Goal: Task Accomplishment & Management: Manage account settings

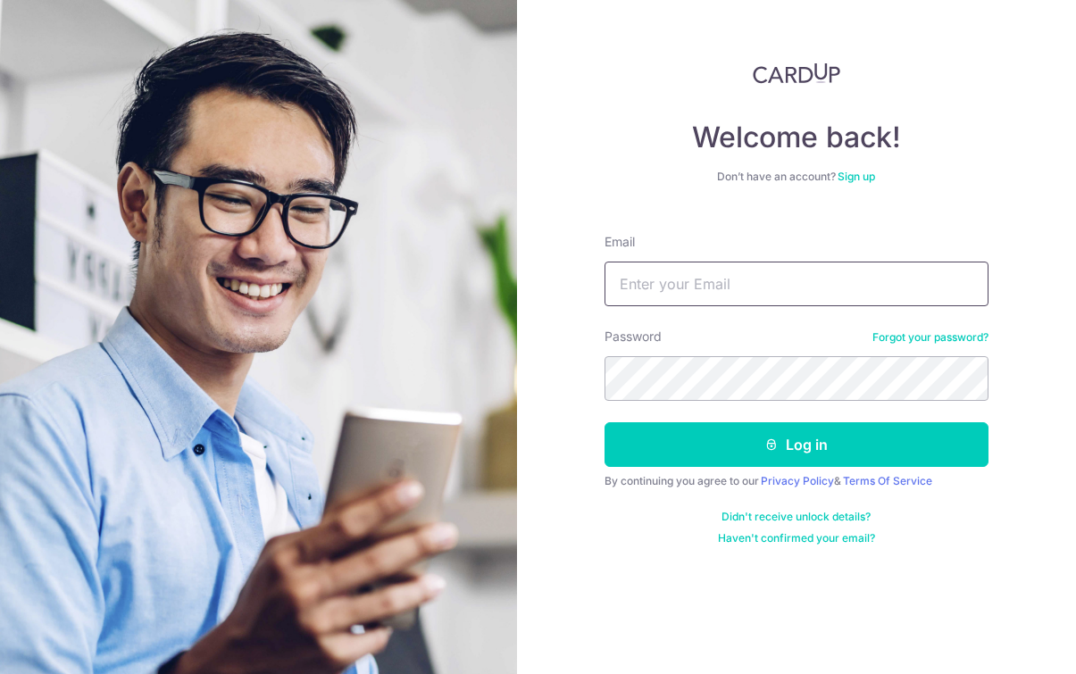
type input "[EMAIL_ADDRESS][DOMAIN_NAME]"
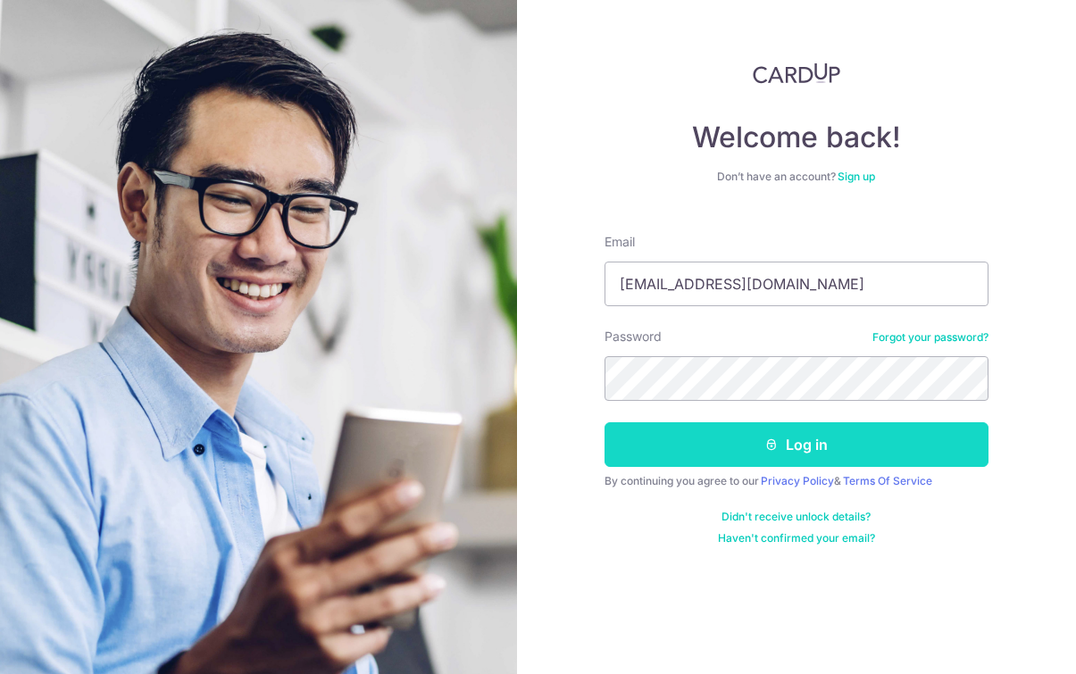
click at [781, 447] on button "Log in" at bounding box center [796, 444] width 384 height 45
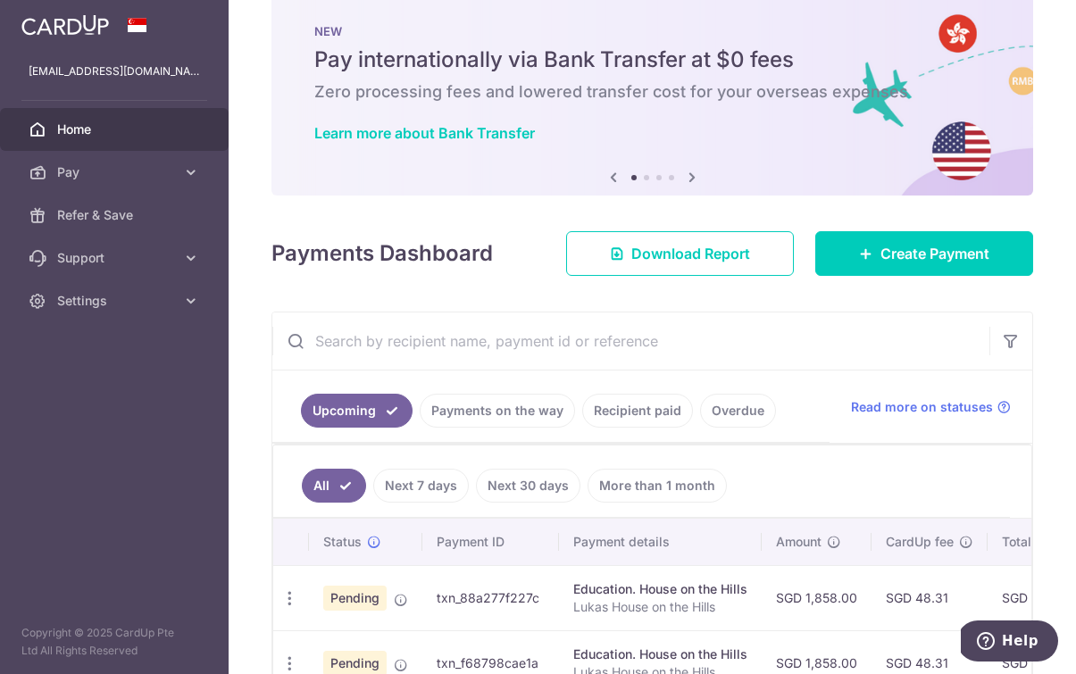
scroll to position [525, 0]
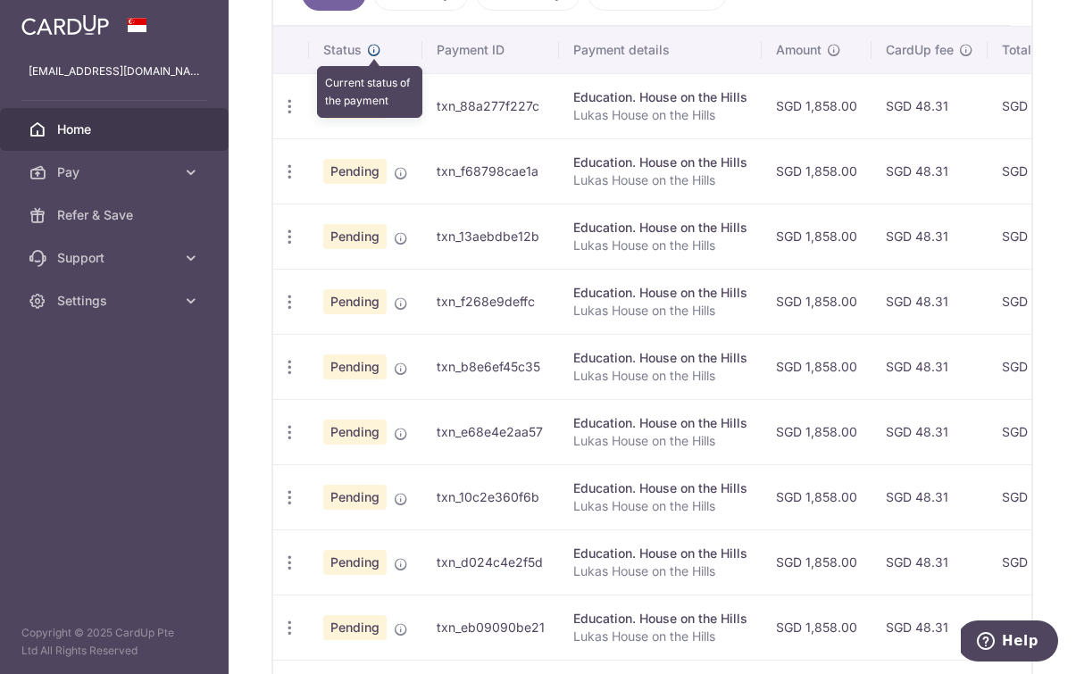
click at [378, 50] on icon at bounding box center [374, 50] width 14 height 14
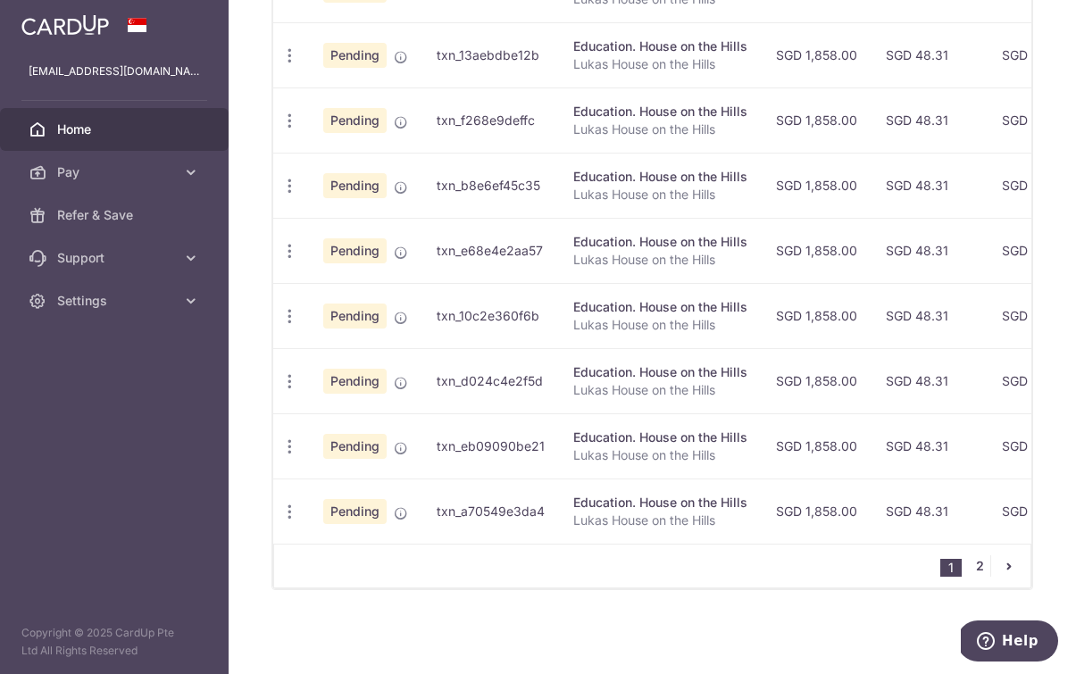
click at [981, 564] on link "2" at bounding box center [979, 565] width 21 height 21
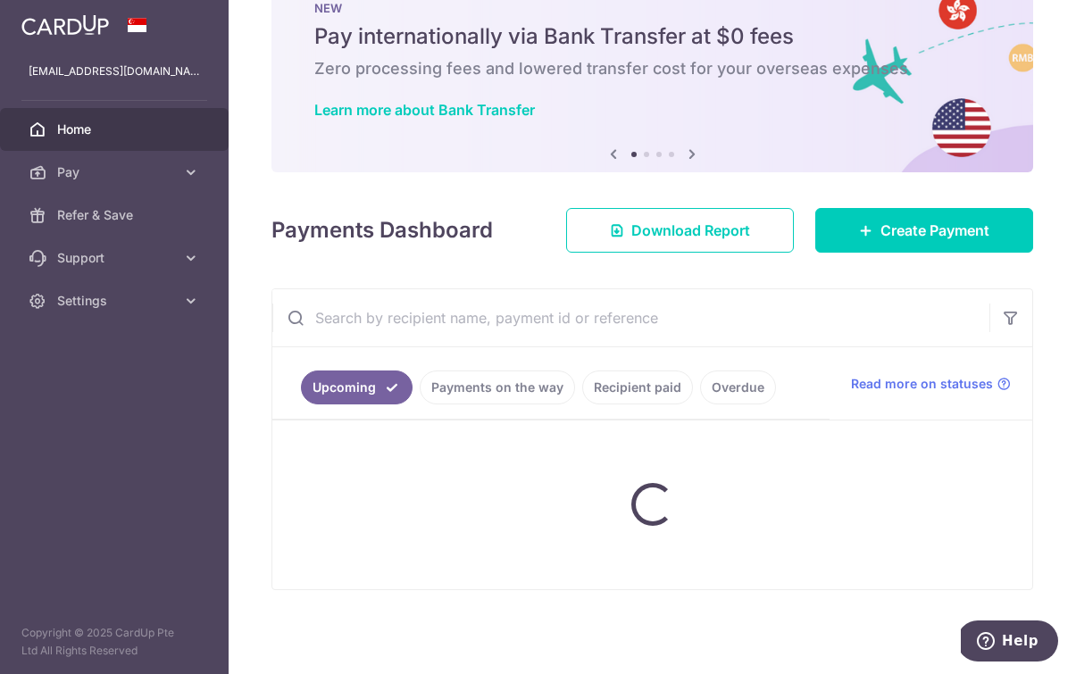
scroll to position [56, 0]
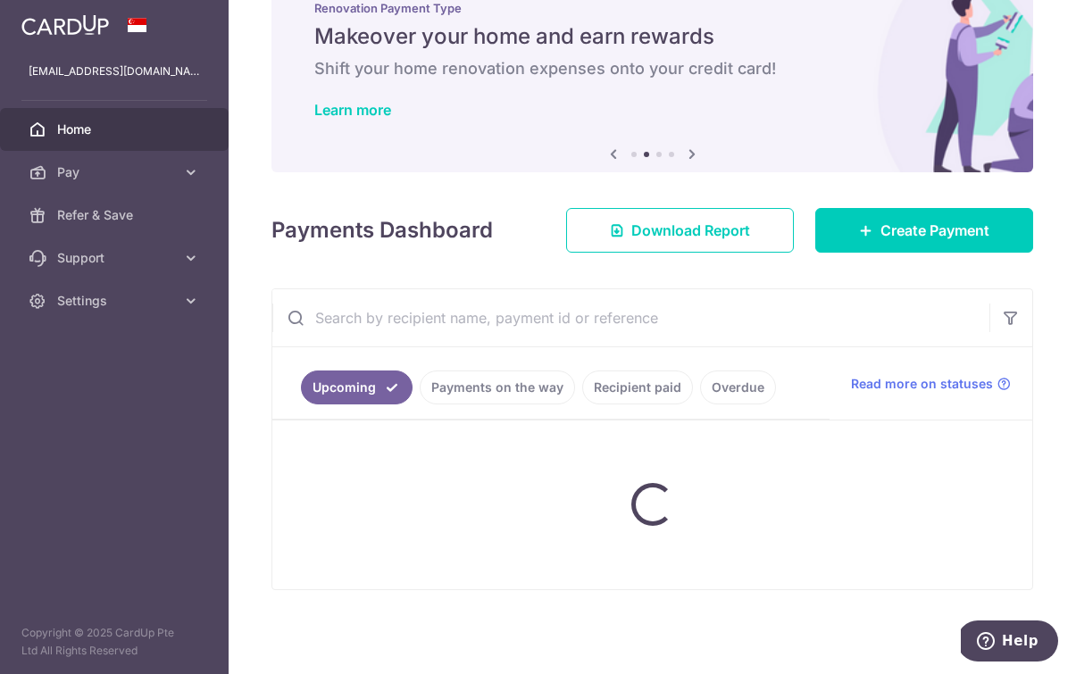
click at [570, 411] on ul "Upcoming Payments on the way Recipient paid Overdue" at bounding box center [550, 383] width 557 height 72
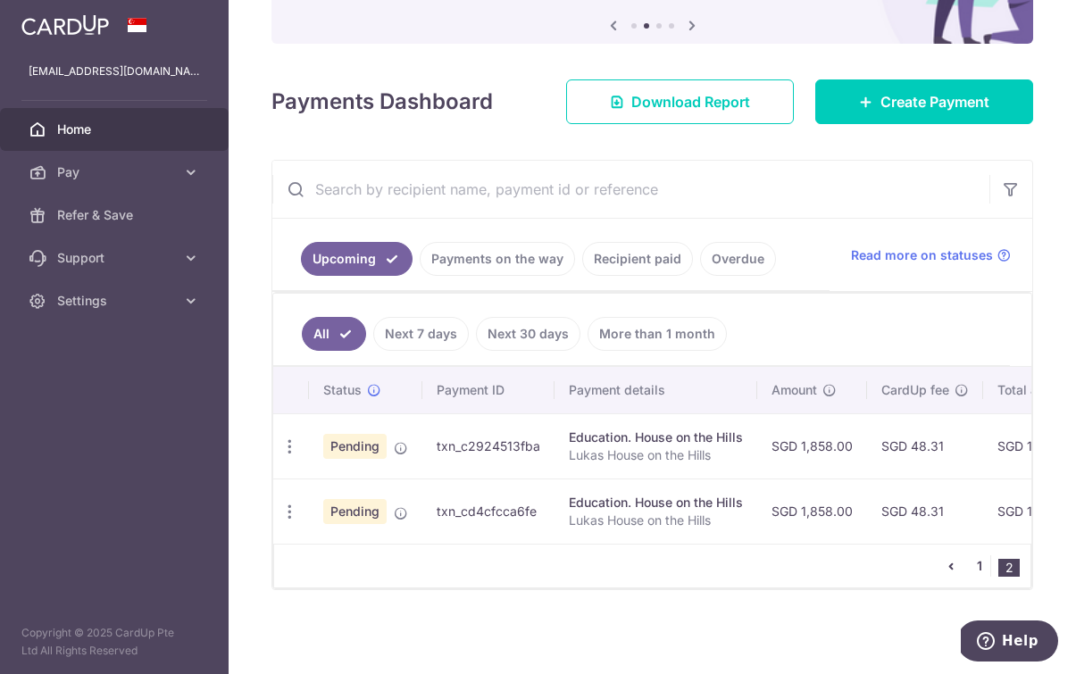
click at [980, 568] on link "1" at bounding box center [979, 565] width 21 height 21
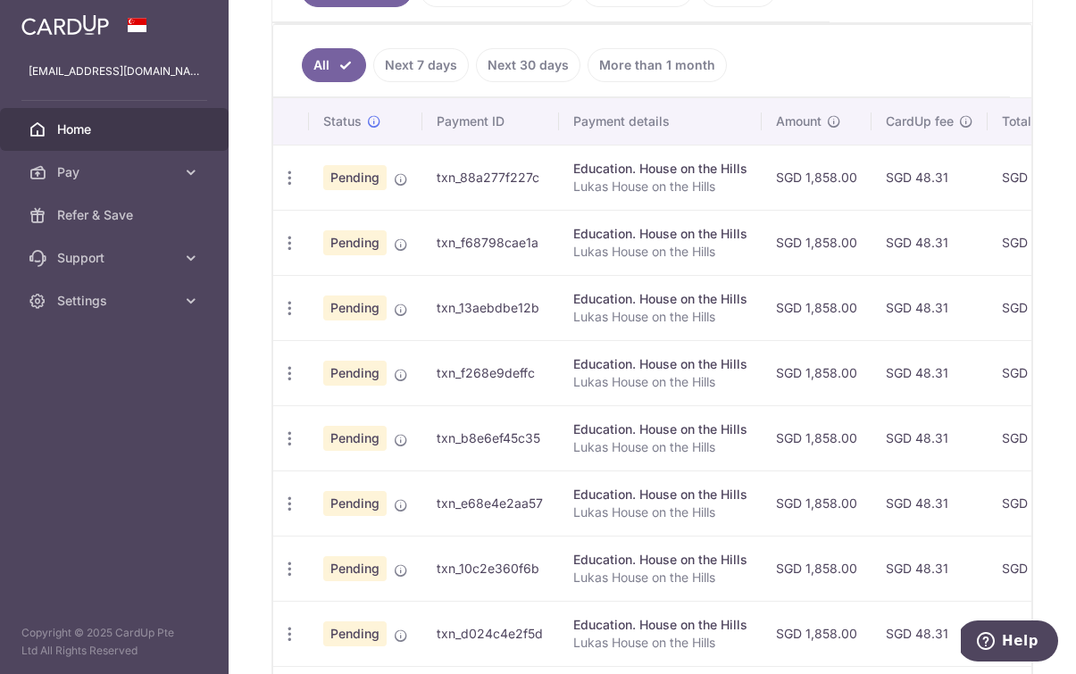
scroll to position [0, 0]
click at [290, 184] on icon "button" at bounding box center [289, 178] width 19 height 19
click at [259, 277] on div "× Pause Schedule Pause all future payments in this series Pause just this one p…" at bounding box center [652, 337] width 847 height 674
click at [284, 171] on icon "button" at bounding box center [289, 178] width 19 height 19
click at [356, 230] on span "Update payment" at bounding box center [384, 226] width 121 height 21
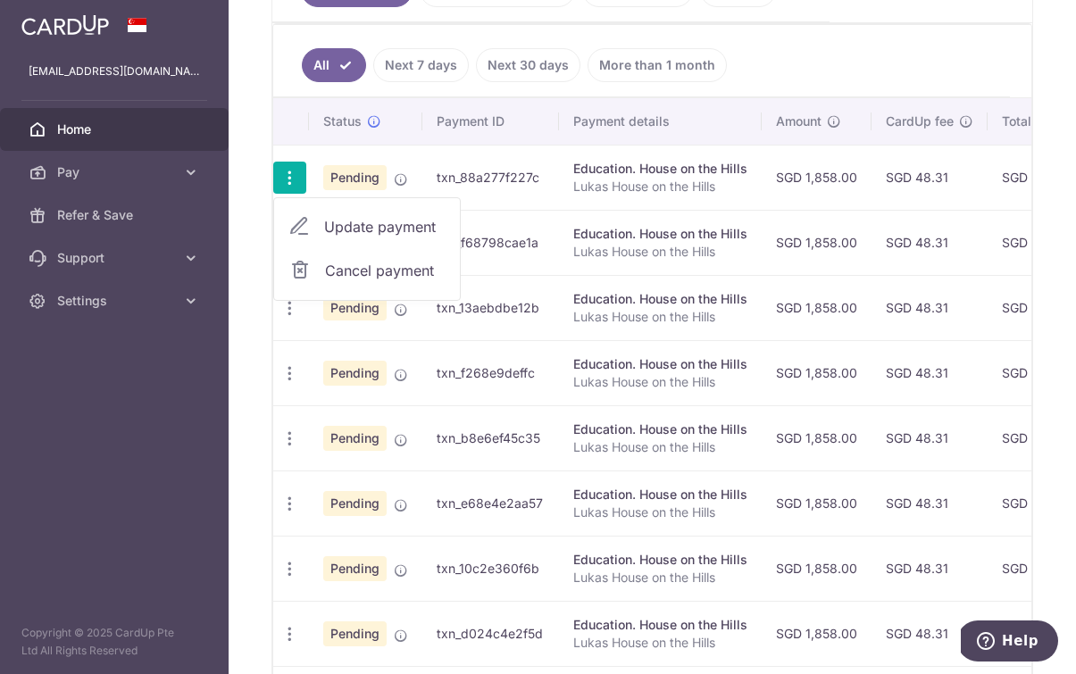
radio input "true"
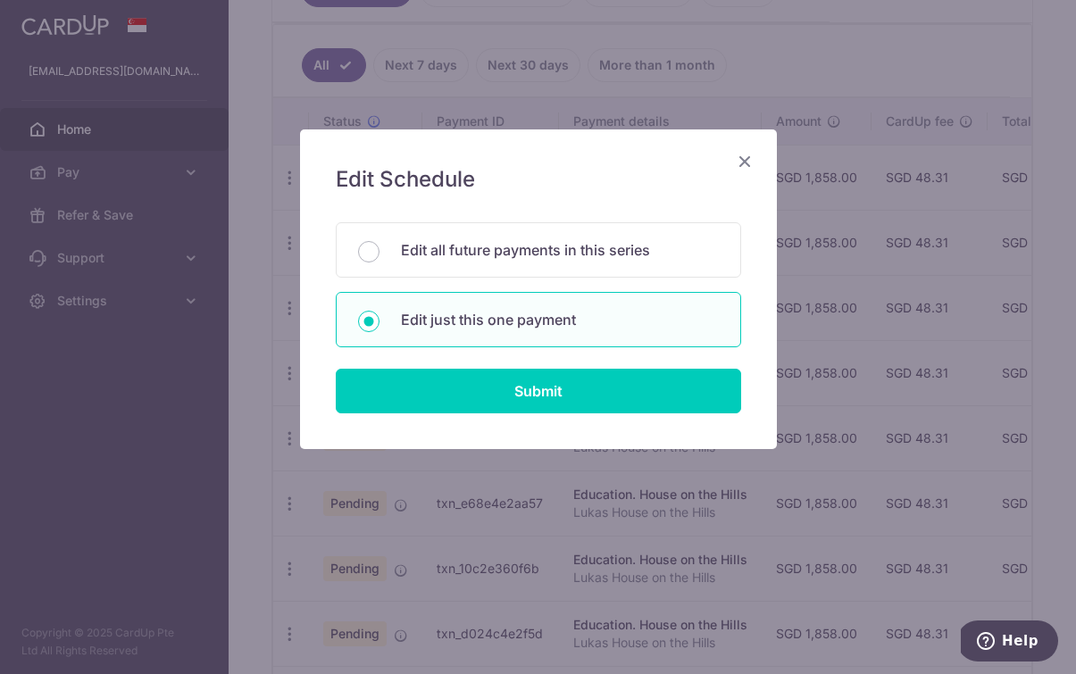
click at [742, 164] on icon "Close" at bounding box center [744, 161] width 21 height 22
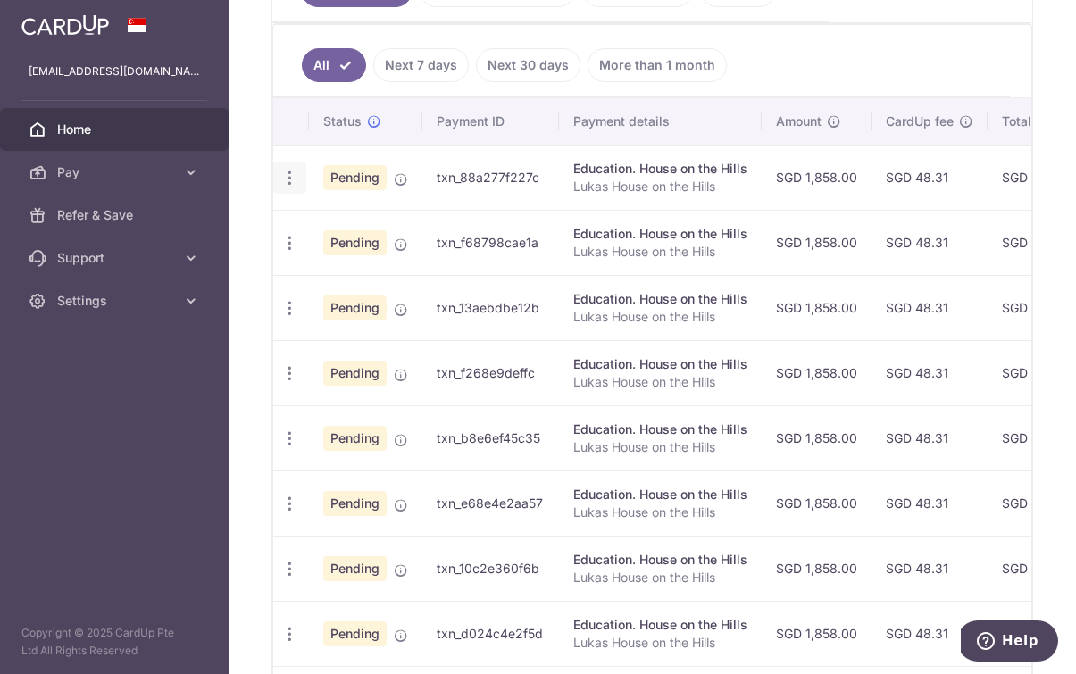
click at [279, 174] on div "Update payment Cancel payment" at bounding box center [289, 178] width 33 height 33
click at [278, 182] on div "Update payment Cancel payment" at bounding box center [289, 178] width 33 height 33
click at [286, 171] on icon "button" at bounding box center [289, 178] width 19 height 19
click at [332, 277] on span "Cancel payment" at bounding box center [385, 270] width 120 height 21
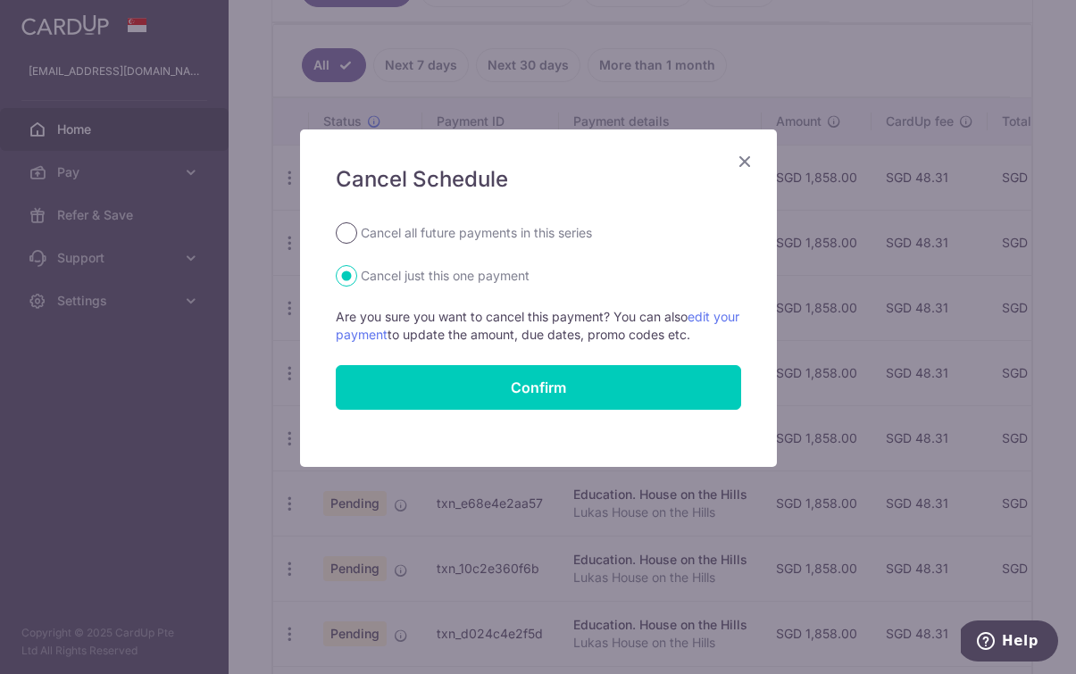
click at [344, 232] on input "Cancel all future payments in this series" at bounding box center [346, 232] width 21 height 21
radio input "true"
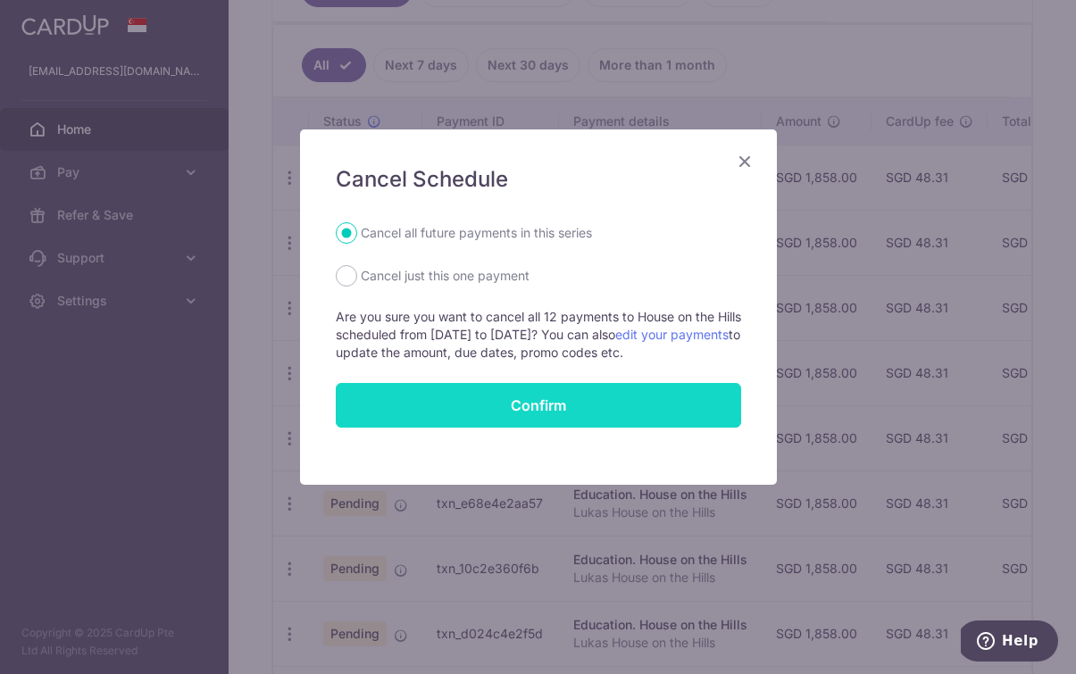
click at [450, 411] on button "Confirm" at bounding box center [538, 405] width 405 height 45
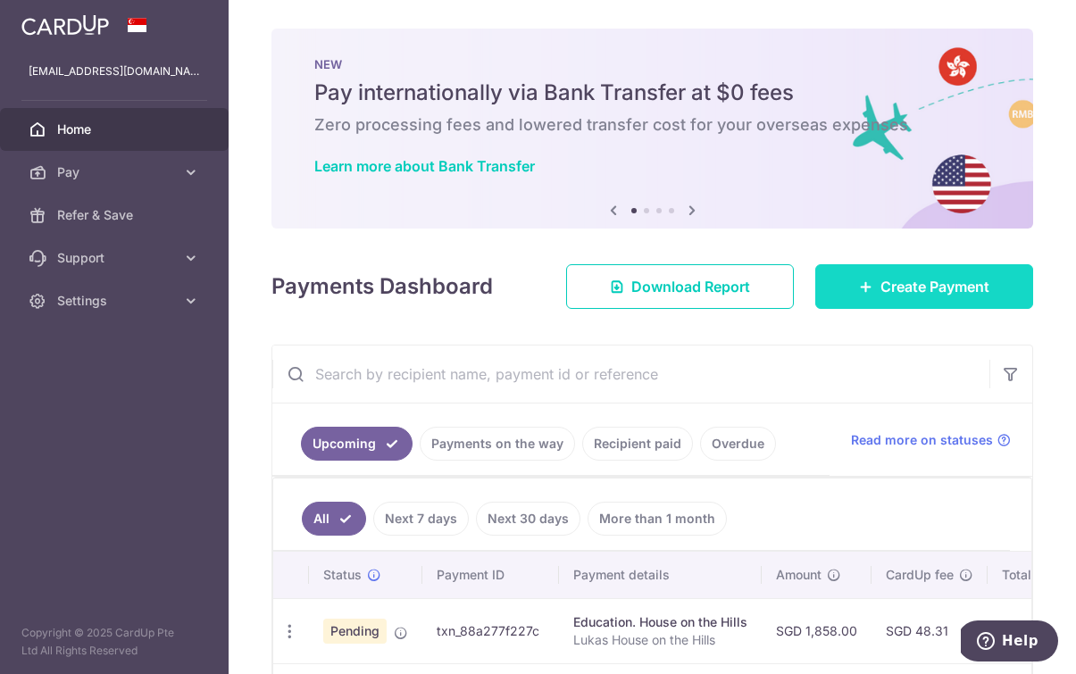
click at [909, 292] on span "Create Payment" at bounding box center [934, 286] width 109 height 21
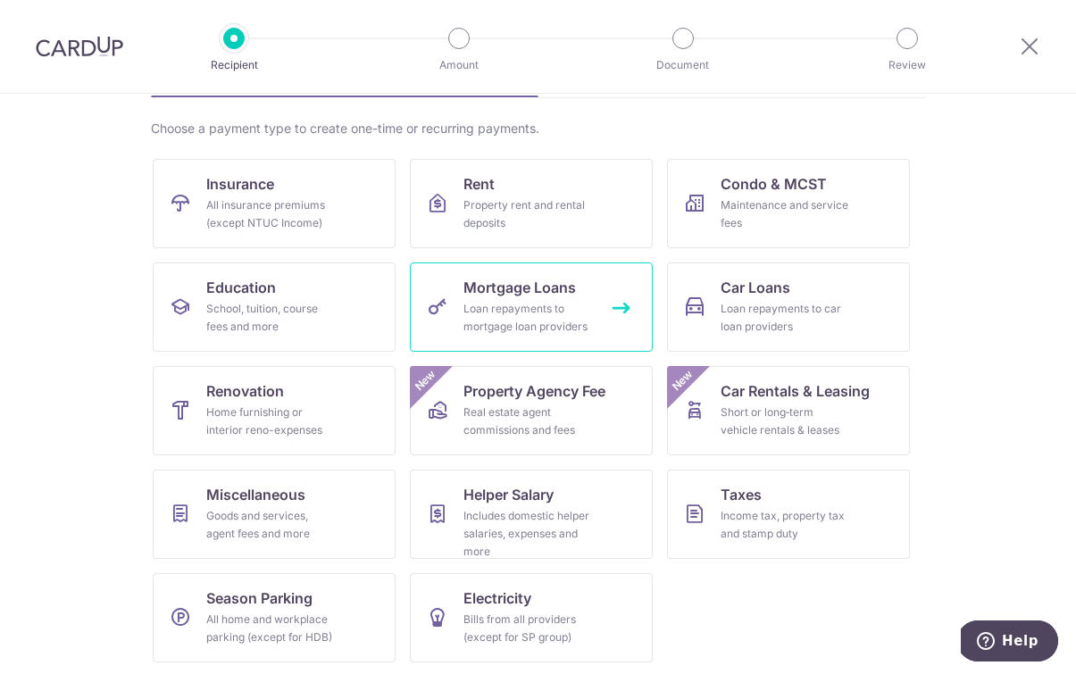
scroll to position [124, 0]
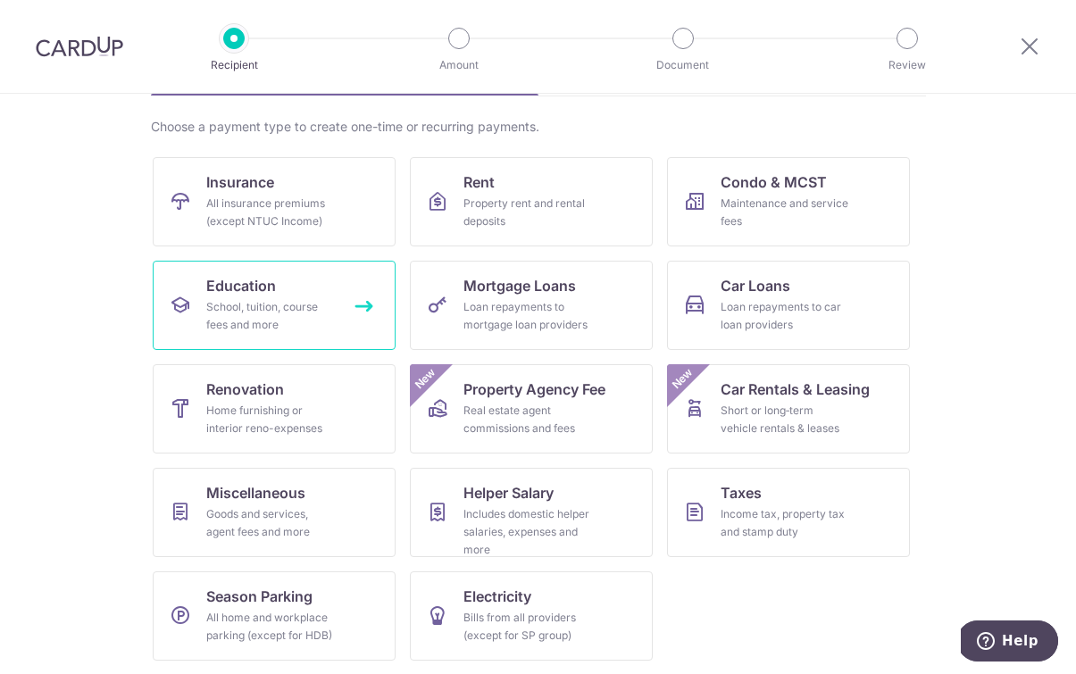
click at [195, 298] on link "Education School, tuition, course fees and more" at bounding box center [274, 305] width 243 height 89
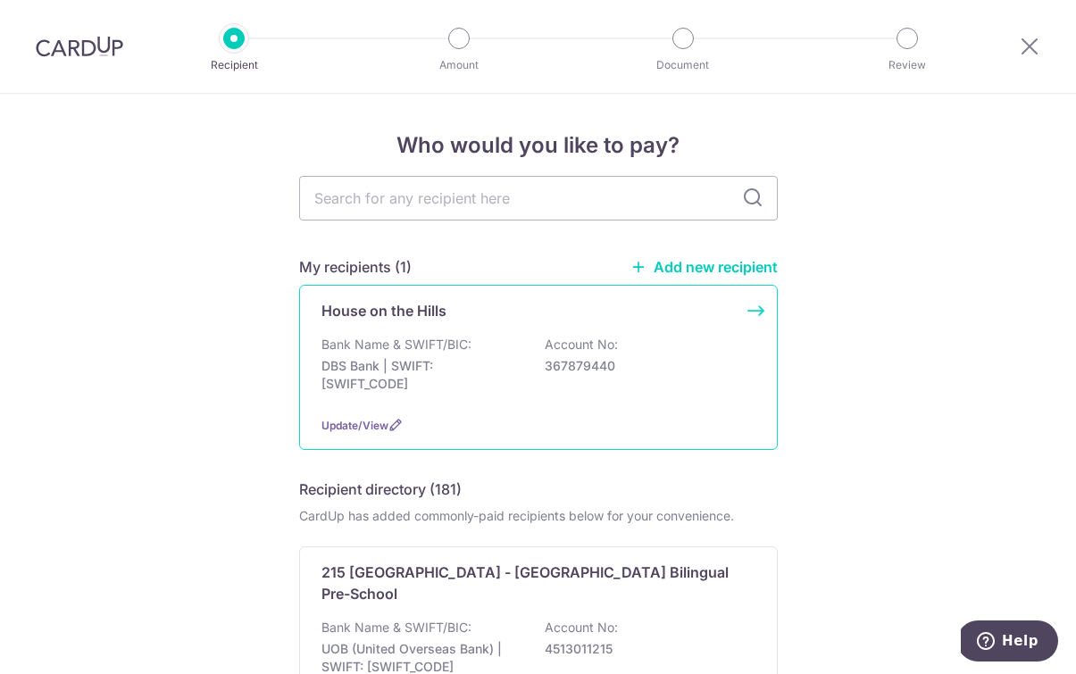
click at [509, 400] on div "Bank Name & SWIFT/BIC: DBS Bank | SWIFT: [SWIFT_CODE] Account No: 367879440" at bounding box center [538, 369] width 434 height 66
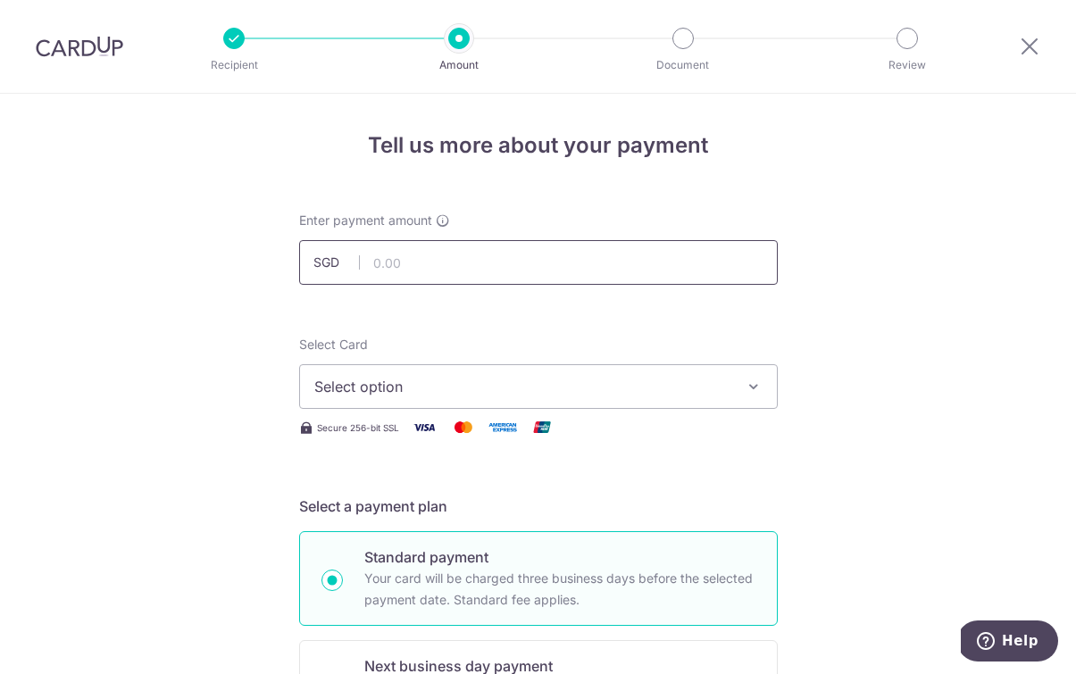
click at [488, 255] on input "text" at bounding box center [538, 262] width 479 height 45
type input "1,858.00"
click at [520, 393] on span "Select option" at bounding box center [522, 386] width 416 height 21
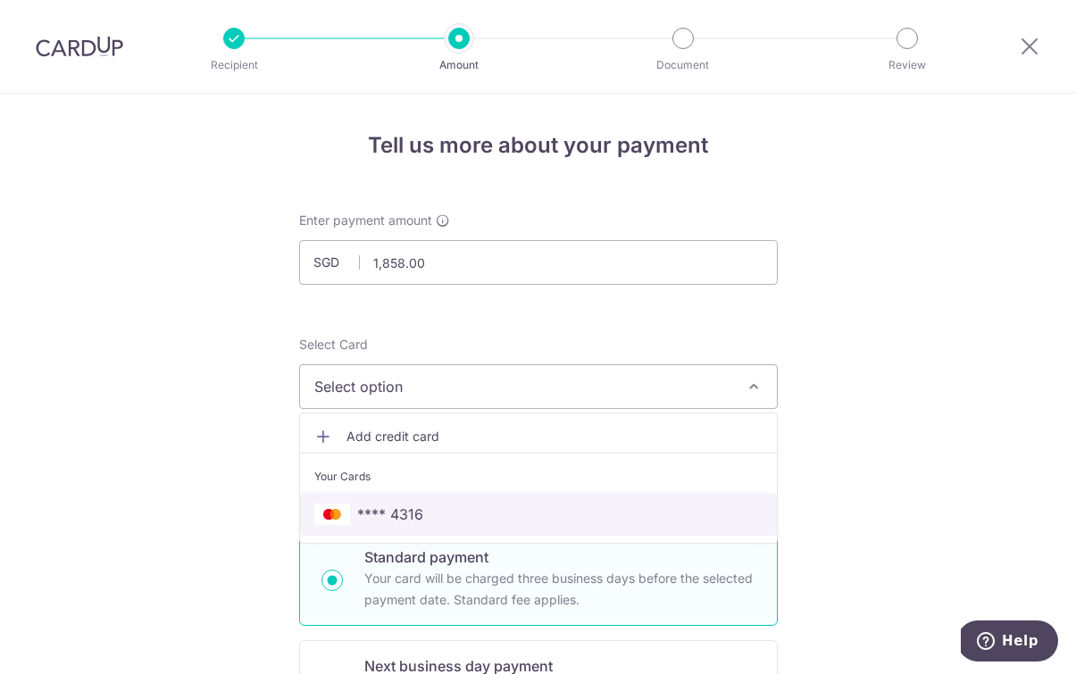
click at [496, 520] on span "**** 4316" at bounding box center [538, 514] width 448 height 21
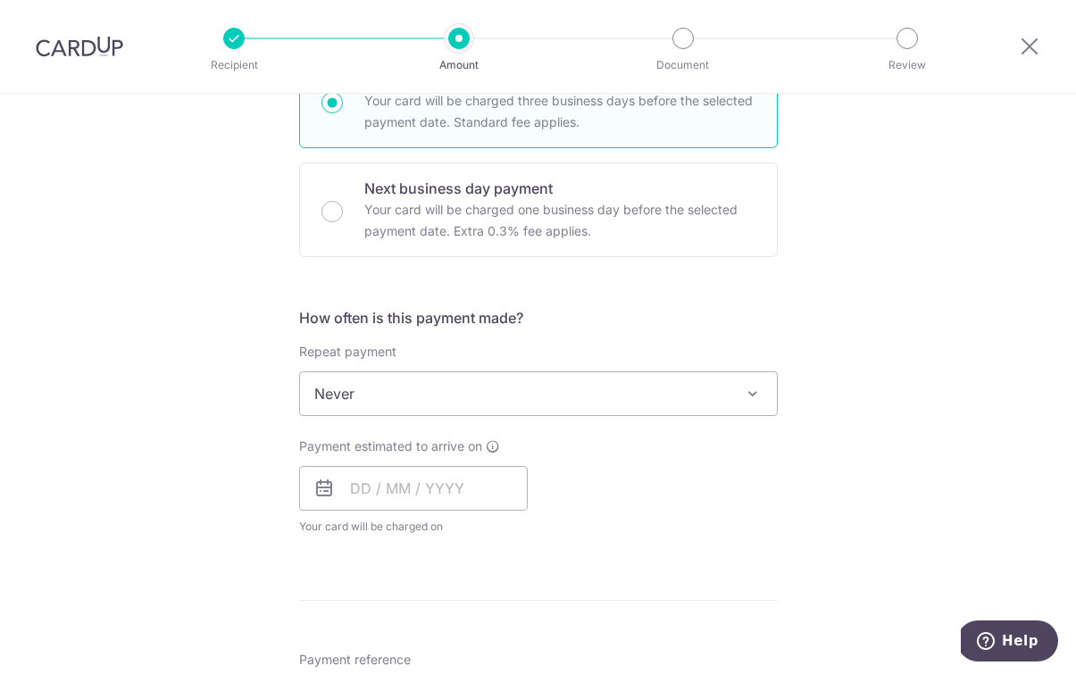
scroll to position [513, 0]
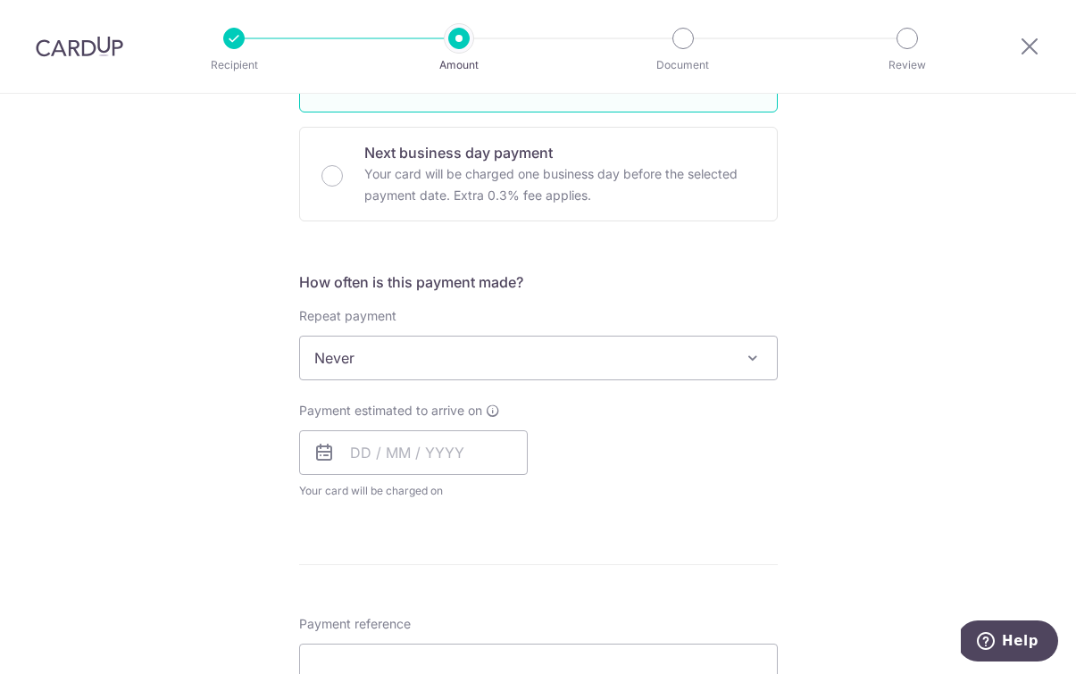
click at [446, 352] on span "Never" at bounding box center [538, 358] width 477 height 43
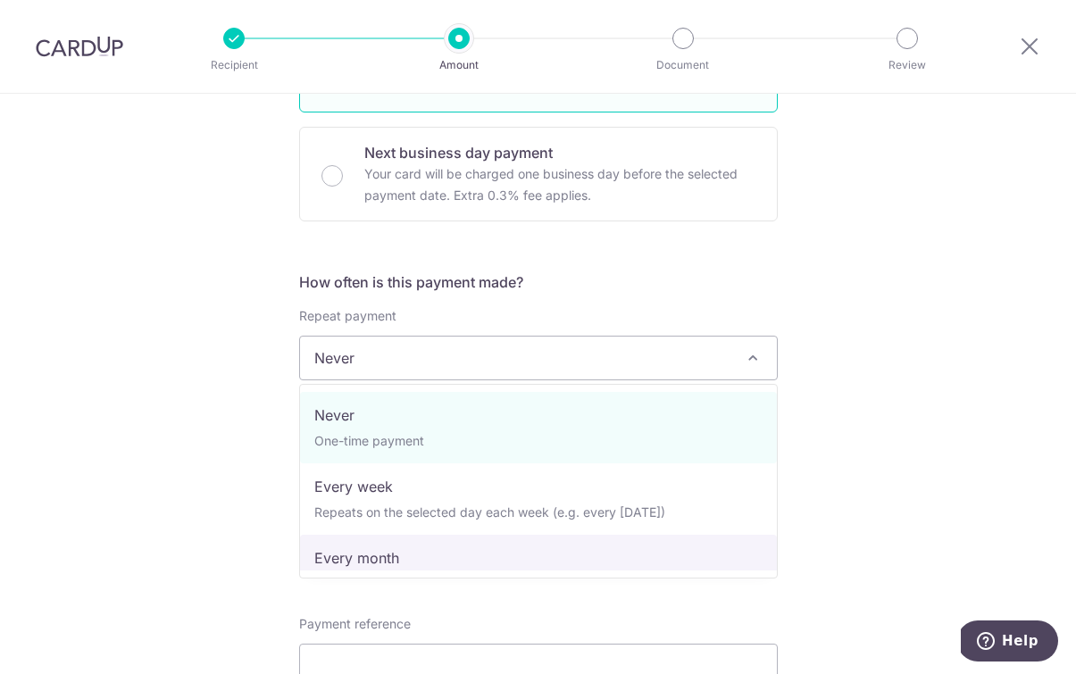
select select "3"
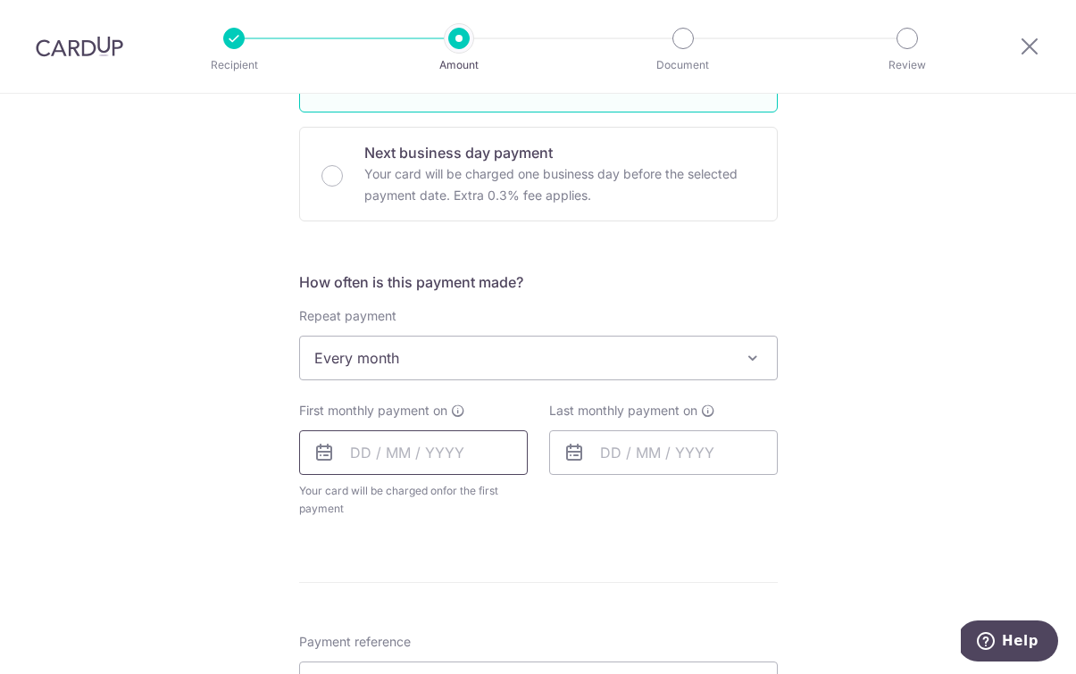
click at [439, 455] on input "text" at bounding box center [413, 452] width 229 height 45
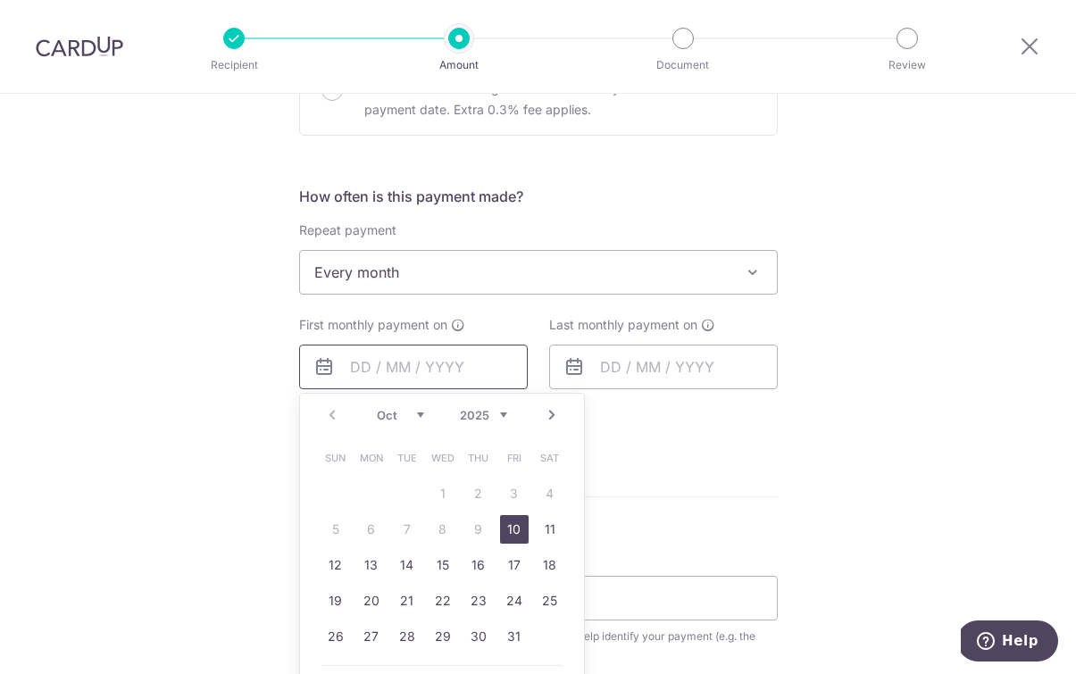
scroll to position [638, 0]
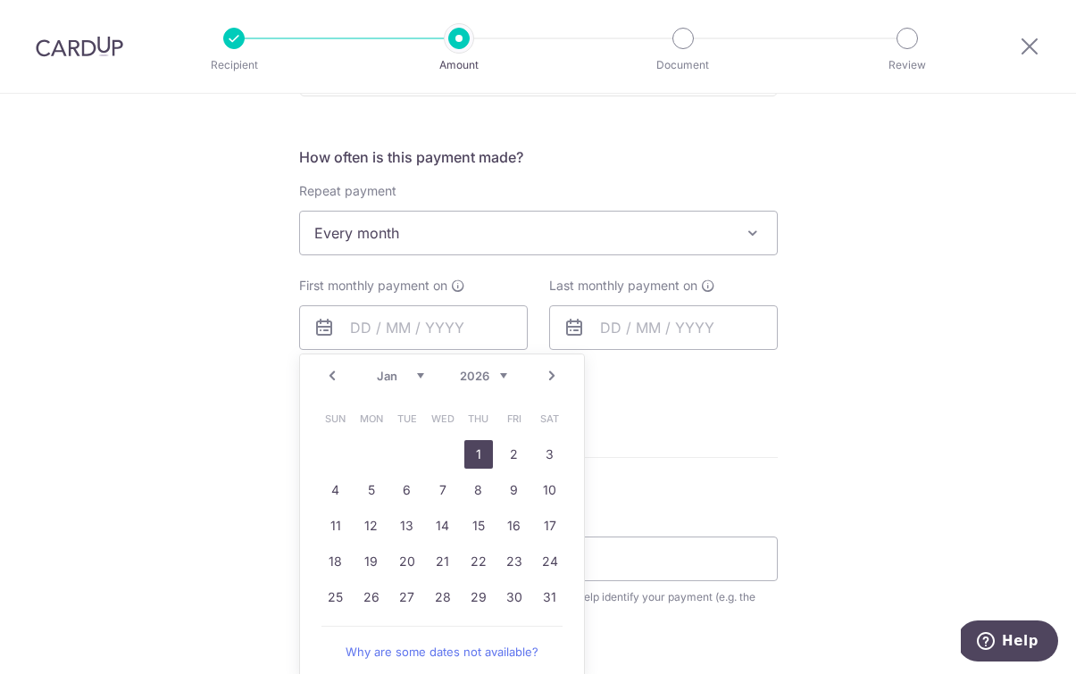
click at [477, 461] on link "1" at bounding box center [478, 454] width 29 height 29
type input "01/01/2026"
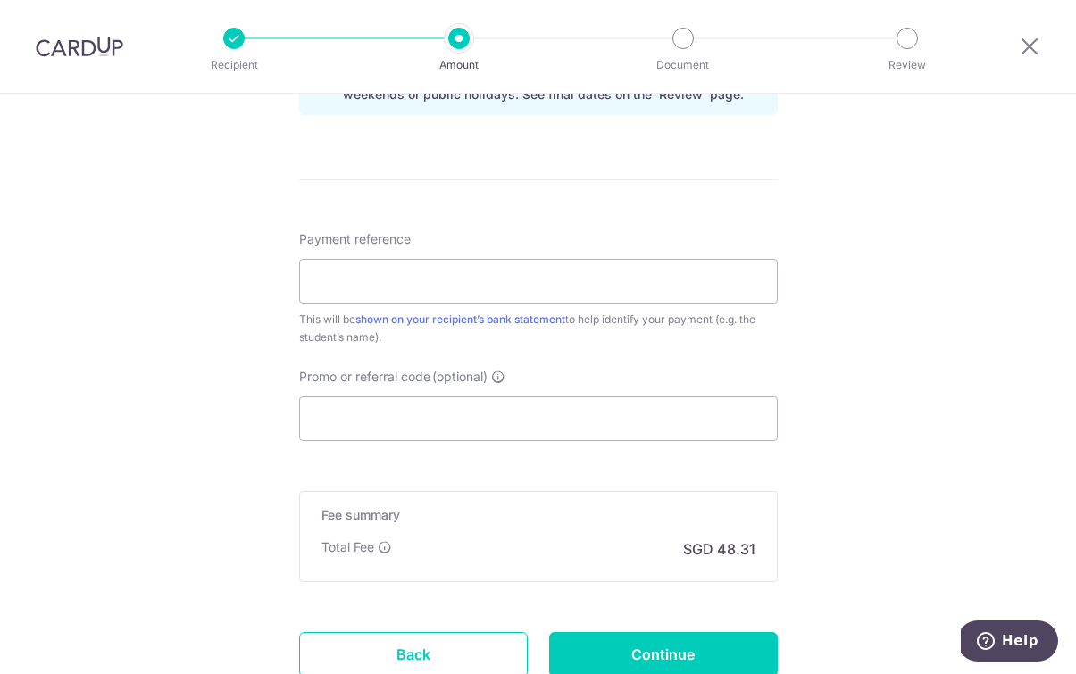
scroll to position [991, 0]
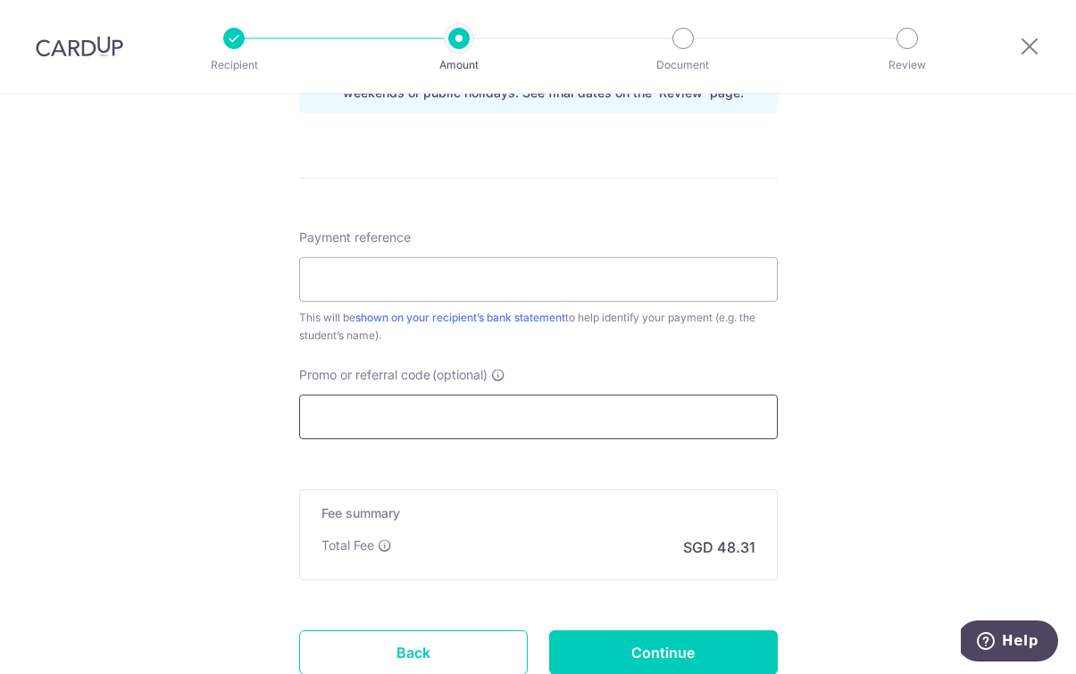
click at [602, 401] on input "Promo or referral code (optional)" at bounding box center [538, 417] width 479 height 45
paste input "REC185"
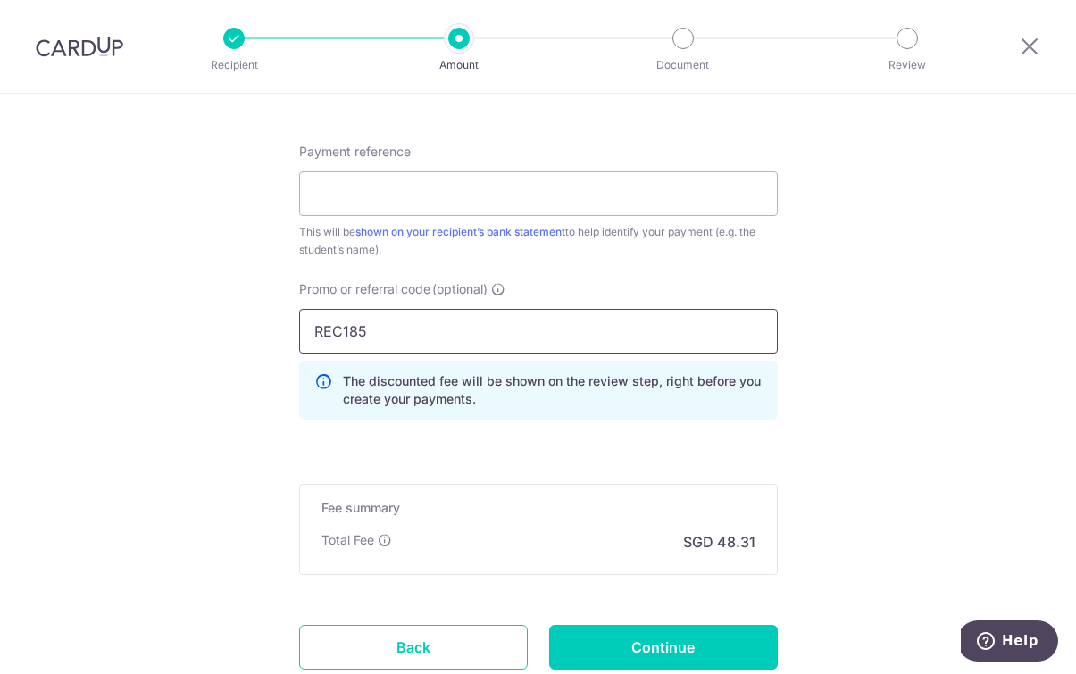
scroll to position [1078, 0]
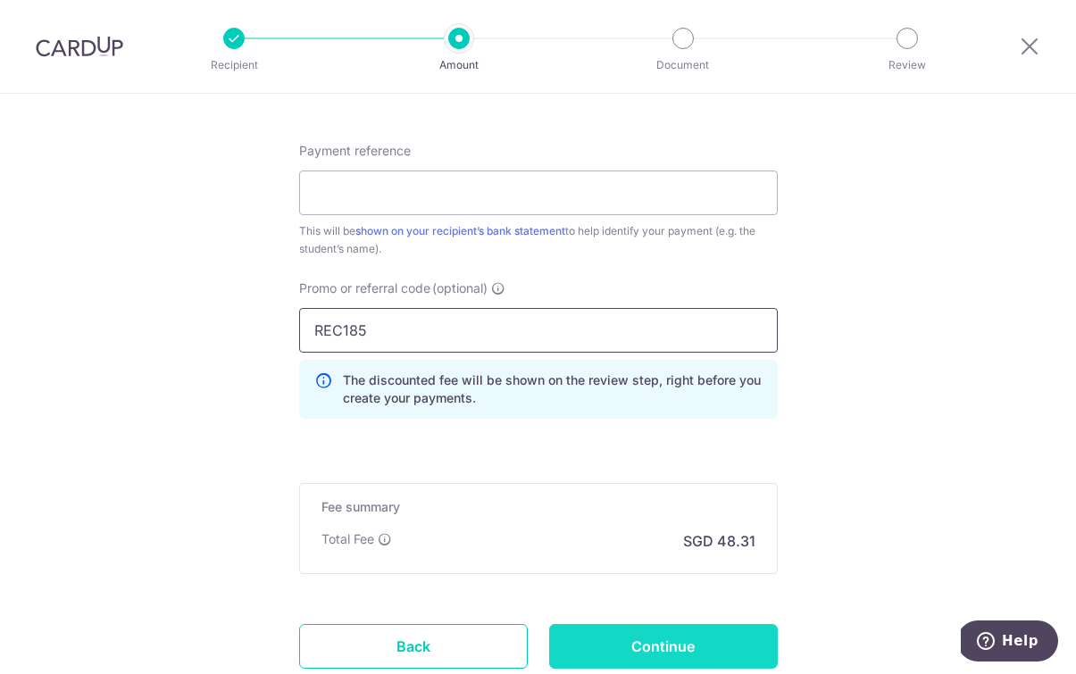
type input "REC185"
click at [645, 654] on input "Continue" at bounding box center [663, 646] width 229 height 45
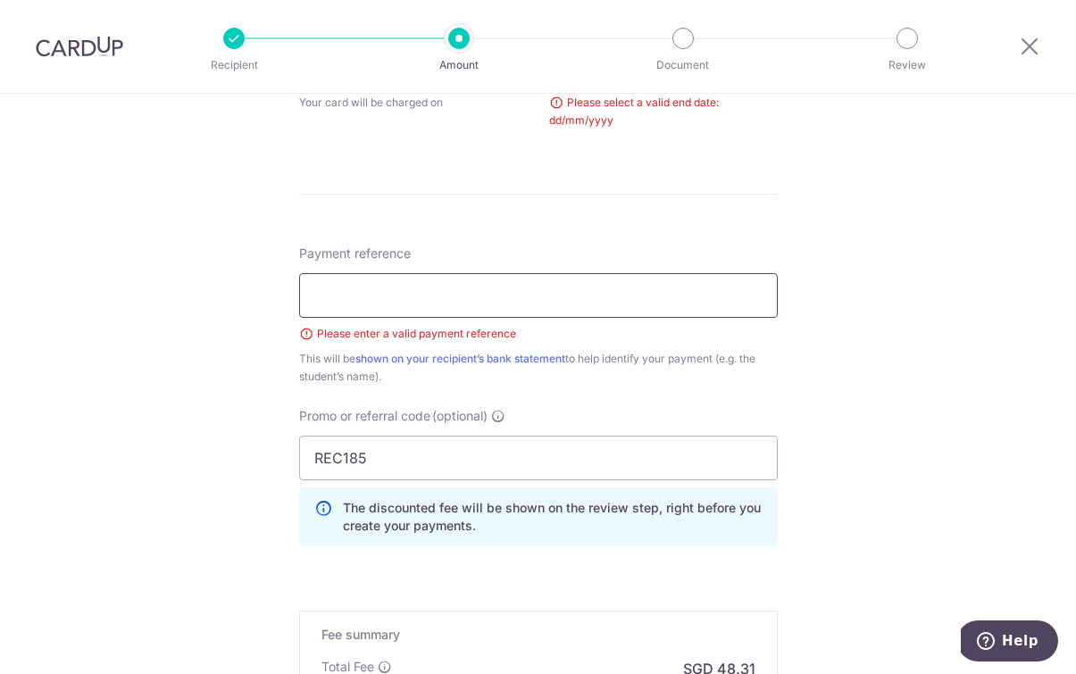
click at [499, 296] on input "Payment reference" at bounding box center [538, 295] width 479 height 45
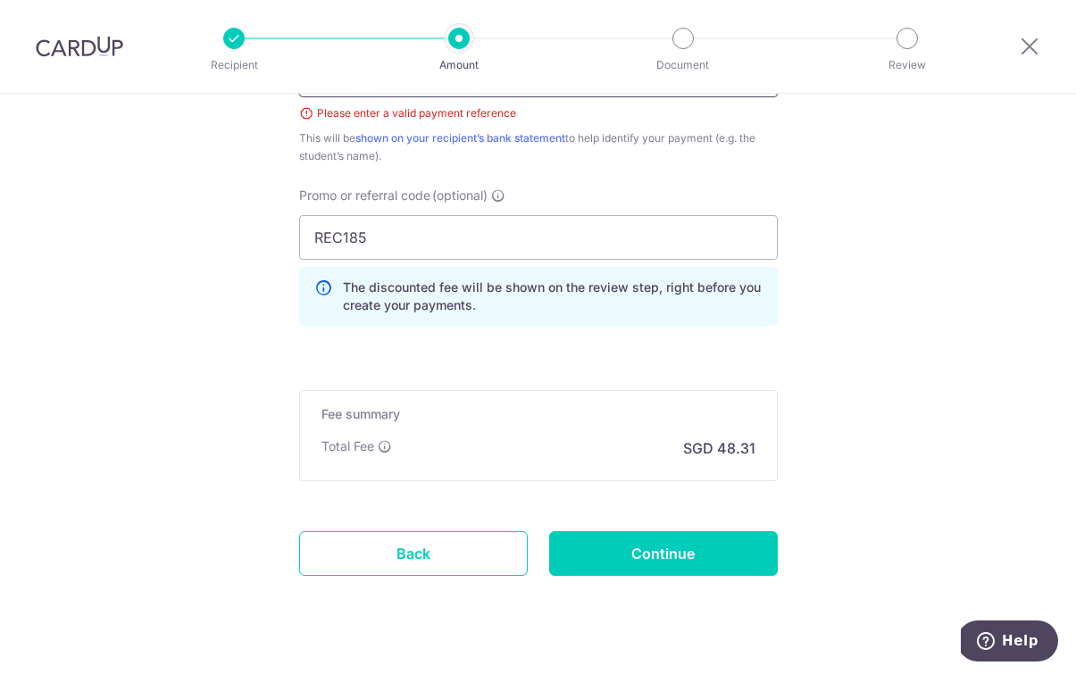
scroll to position [1125, 0]
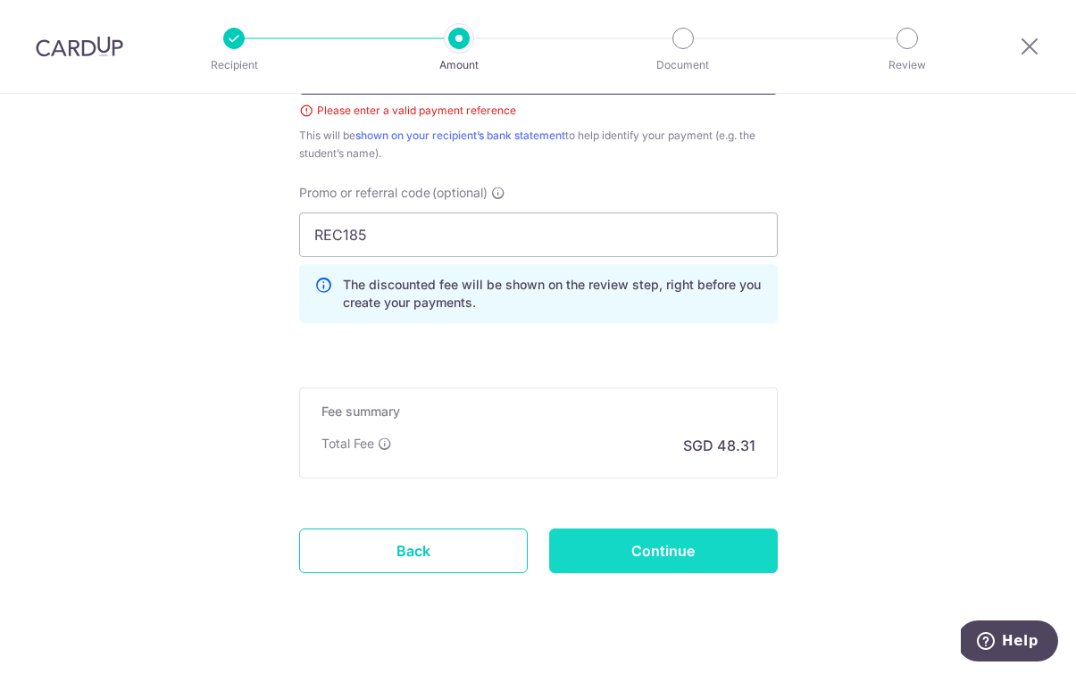
type input "Lukas House on the Hills Fees"
click at [668, 544] on input "Continue" at bounding box center [663, 551] width 229 height 45
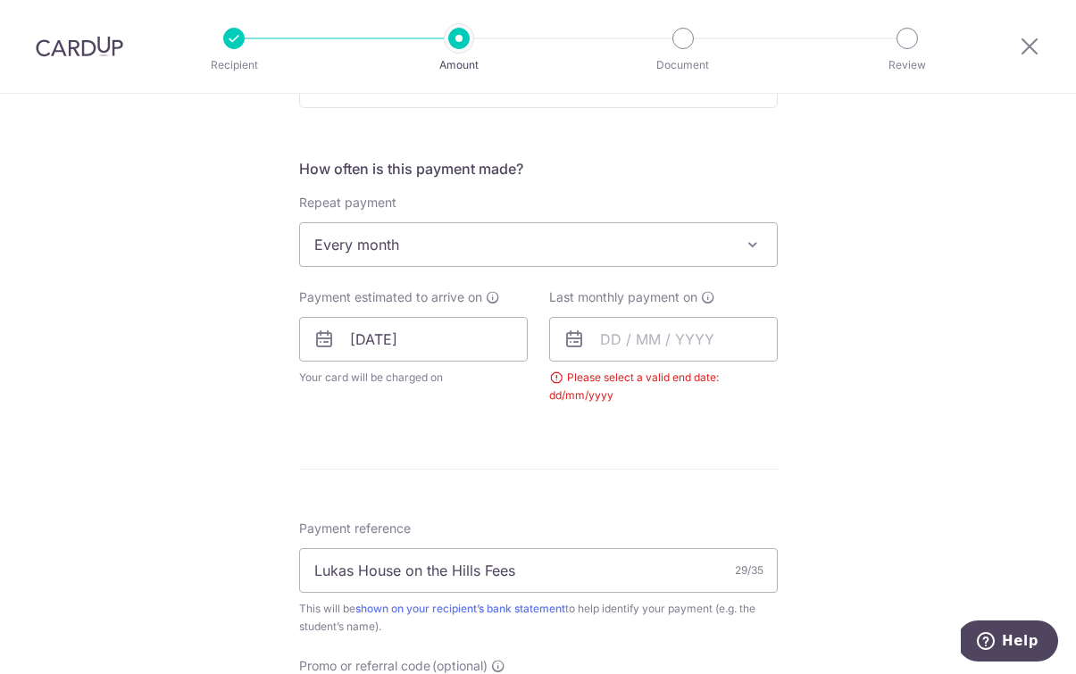
scroll to position [624, 0]
click at [614, 340] on input "text" at bounding box center [663, 342] width 229 height 45
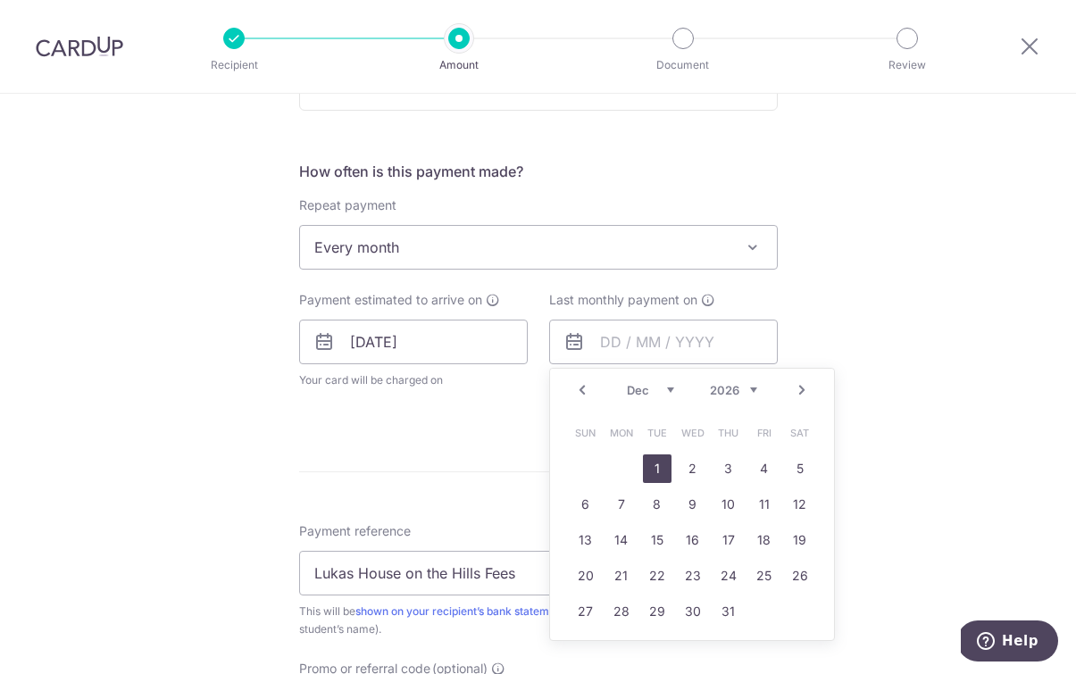
click at [658, 465] on link "1" at bounding box center [657, 468] width 29 height 29
type input "[DATE]"
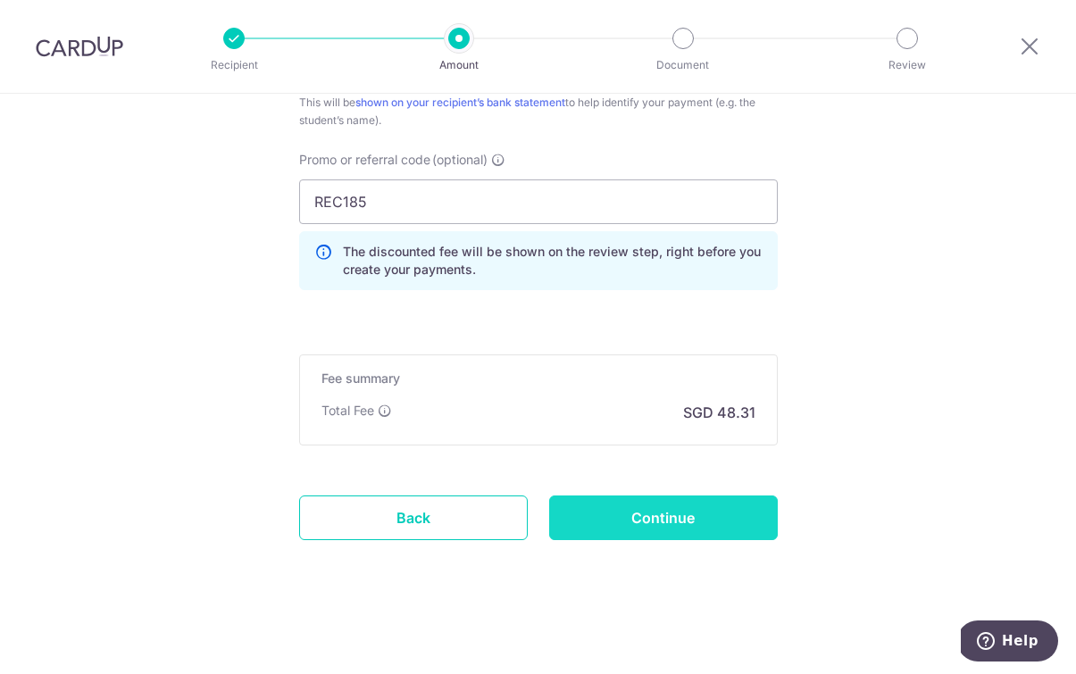
scroll to position [1206, 0]
click at [626, 531] on input "Continue" at bounding box center [663, 518] width 229 height 45
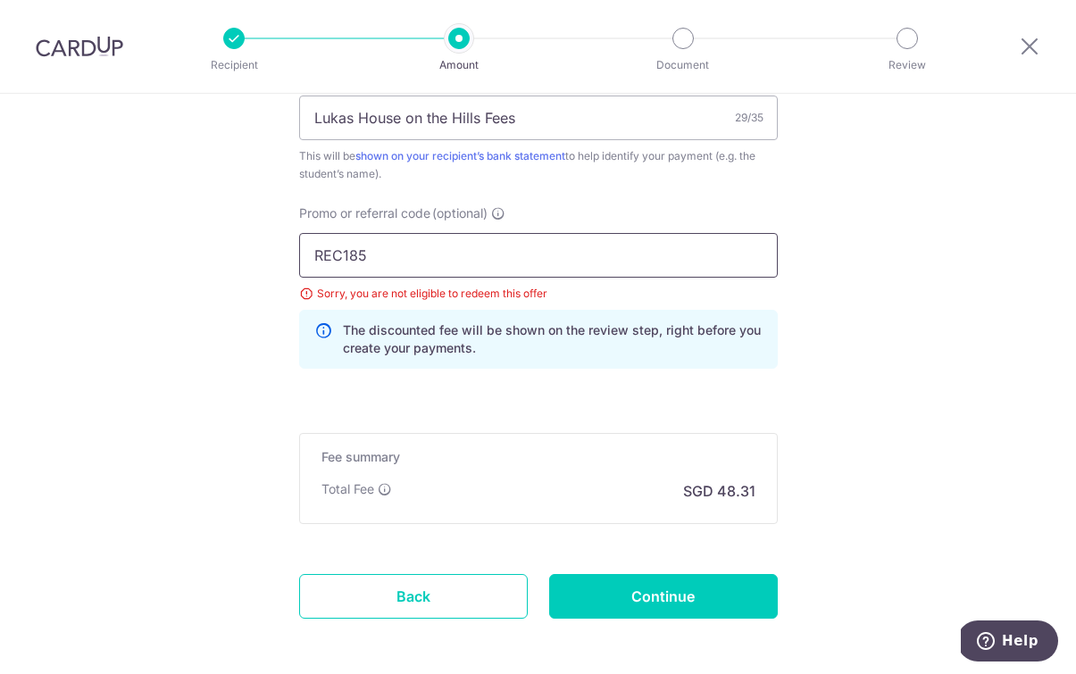
scroll to position [1051, 0]
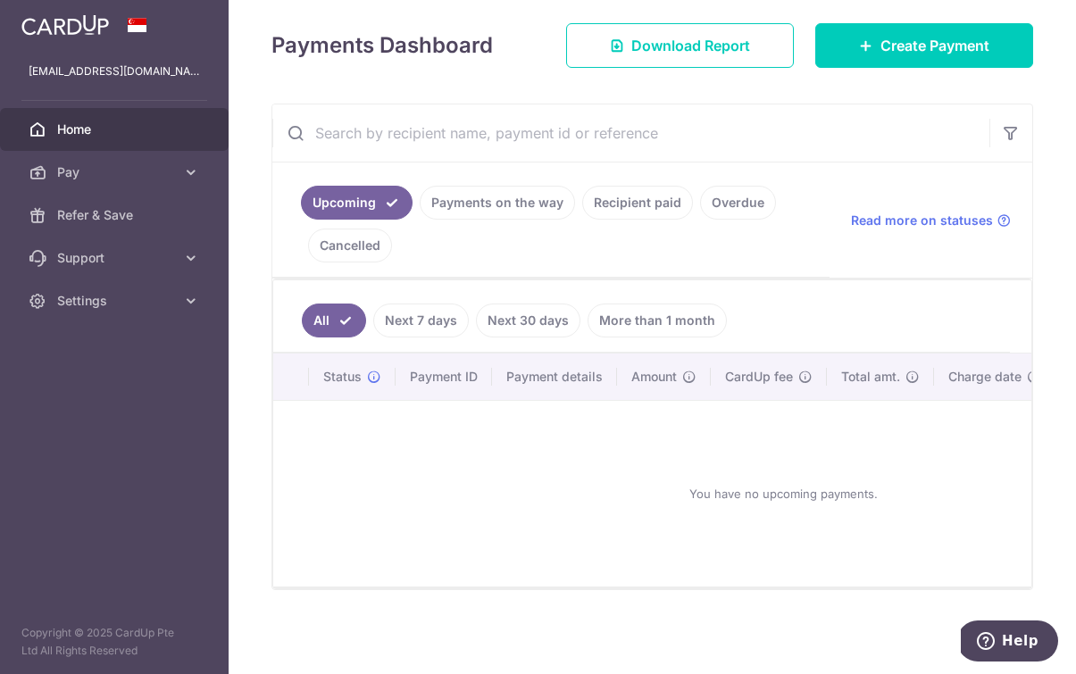
scroll to position [241, 0]
